Goal: Information Seeking & Learning: Learn about a topic

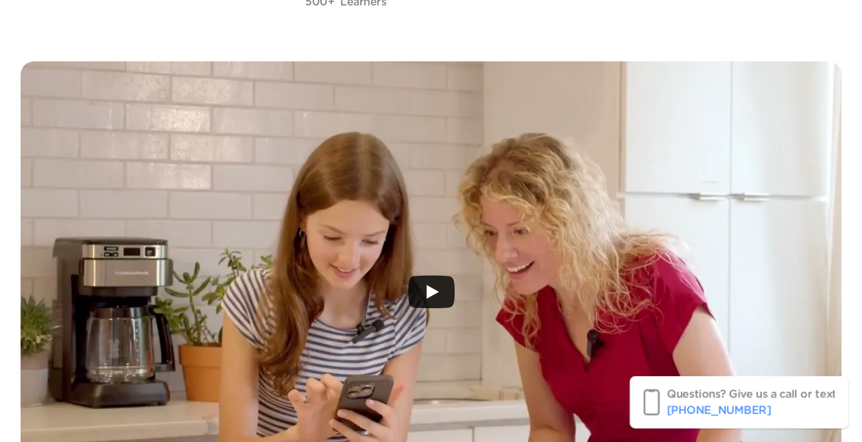
scroll to position [335, 0]
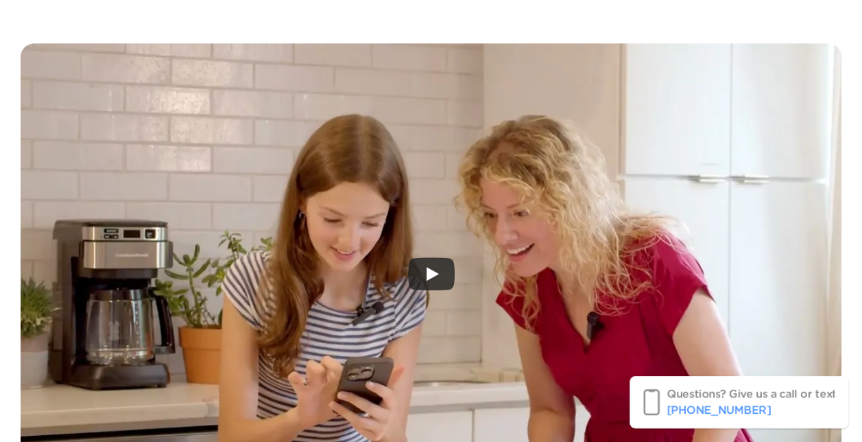
click at [425, 282] on icon "Play" at bounding box center [431, 273] width 47 height 33
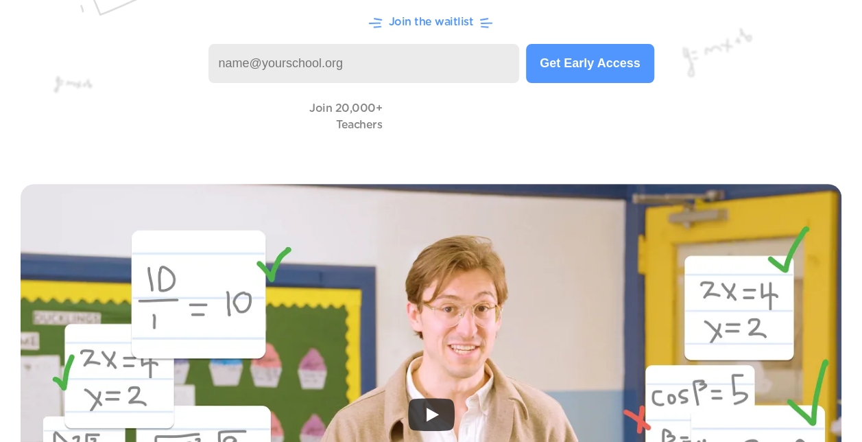
scroll to position [195, 0]
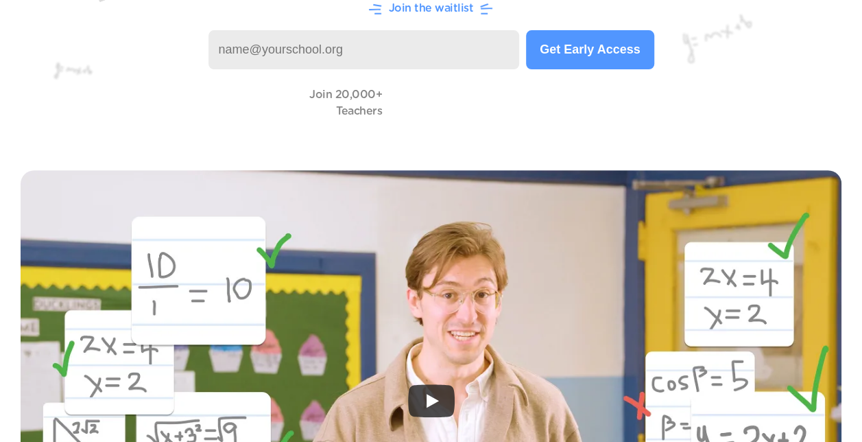
click at [713, 91] on div "Join 20,000+ Teachers" at bounding box center [430, 102] width 807 height 39
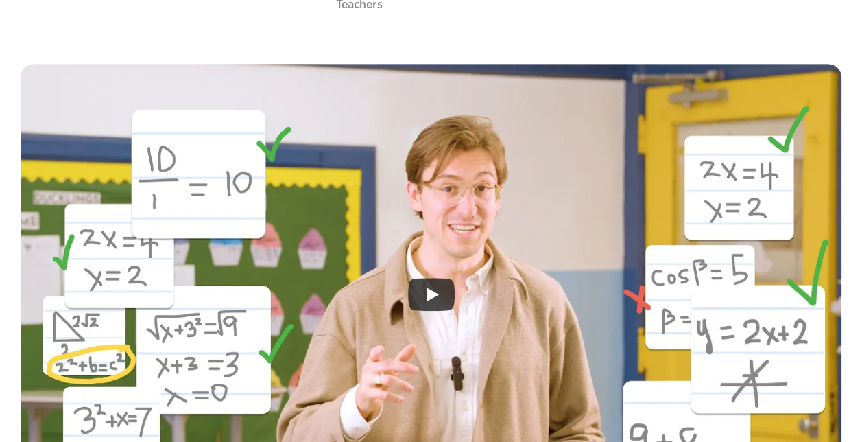
scroll to position [302, 0]
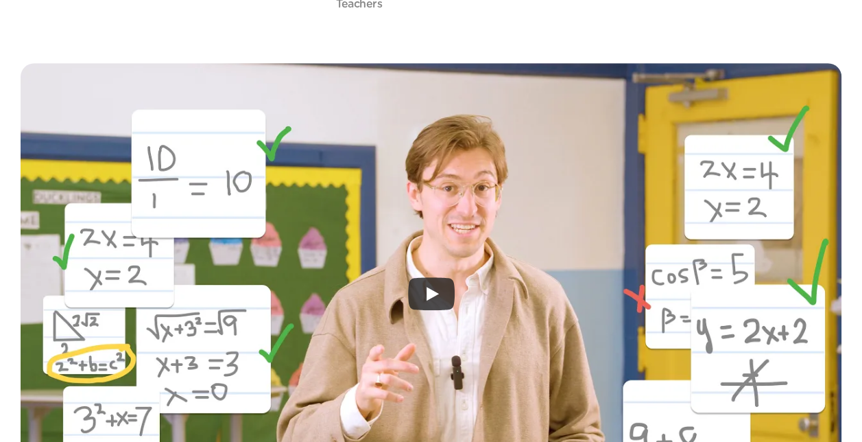
click at [434, 293] on icon "Play" at bounding box center [433, 294] width 12 height 14
